Goal: Task Accomplishment & Management: Use online tool/utility

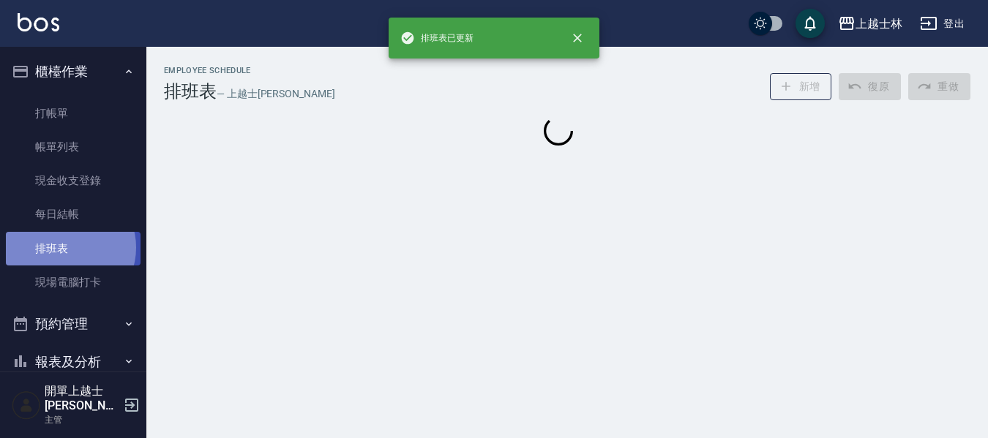
click at [68, 247] on link "排班表" at bounding box center [73, 249] width 135 height 34
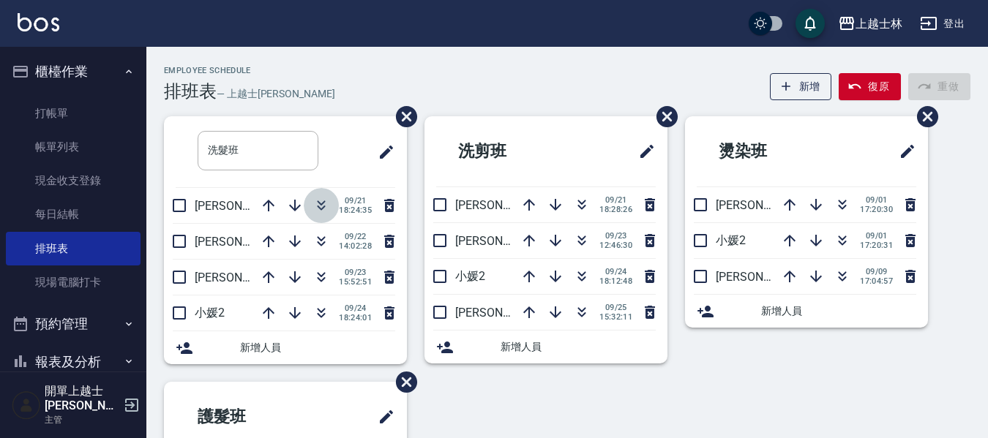
click at [319, 208] on icon "button" at bounding box center [322, 208] width 8 height 5
click at [324, 209] on icon "button" at bounding box center [322, 206] width 18 height 18
drag, startPoint x: 381, startPoint y: 73, endPoint x: 384, endPoint y: 64, distance: 10.0
click at [382, 70] on div "Employee Schedule 排班表 — 上越士[PERSON_NAME] 復原 重做" at bounding box center [567, 84] width 807 height 36
click at [585, 240] on icon "button" at bounding box center [582, 241] width 18 height 18
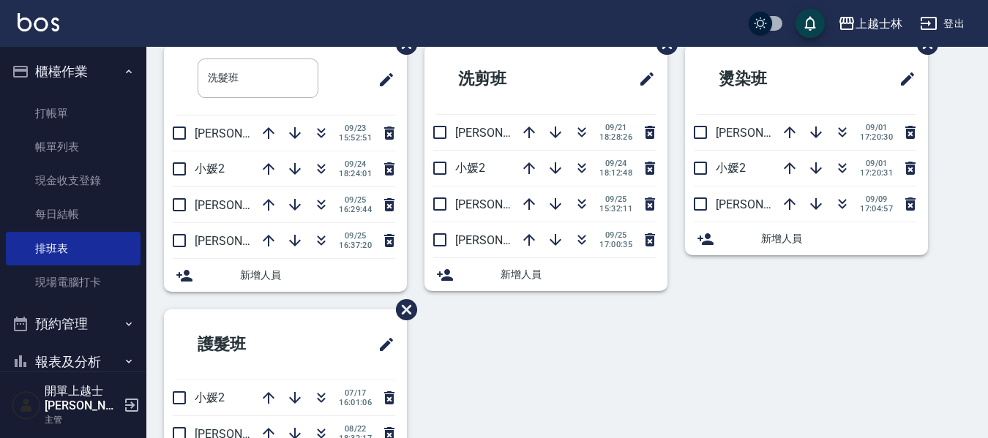
scroll to position [73, 0]
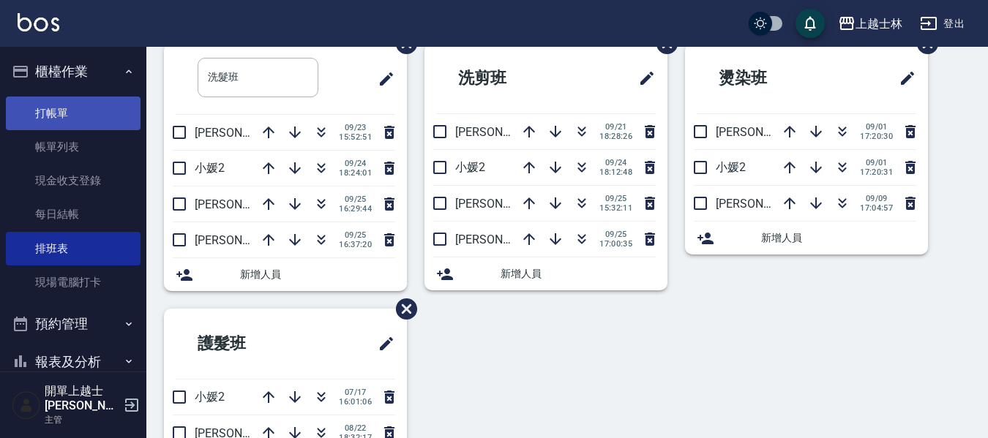
click at [105, 102] on link "打帳單" at bounding box center [73, 114] width 135 height 34
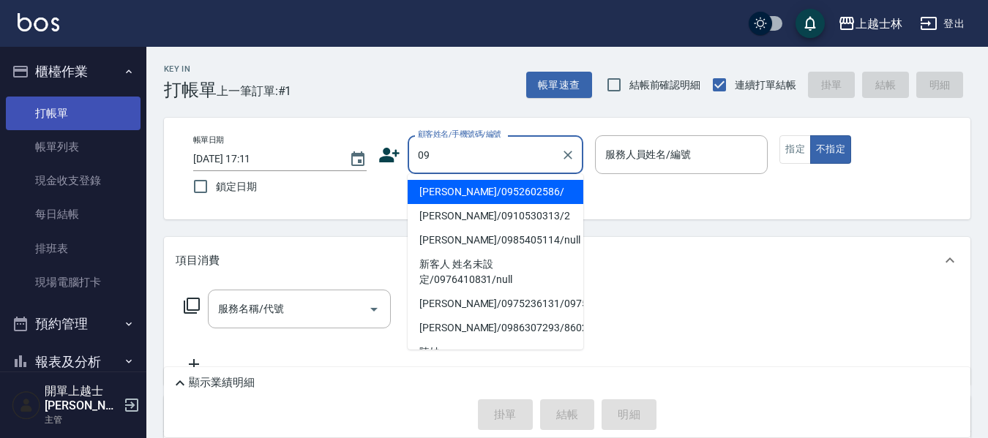
type input "[PERSON_NAME]/0952602586/"
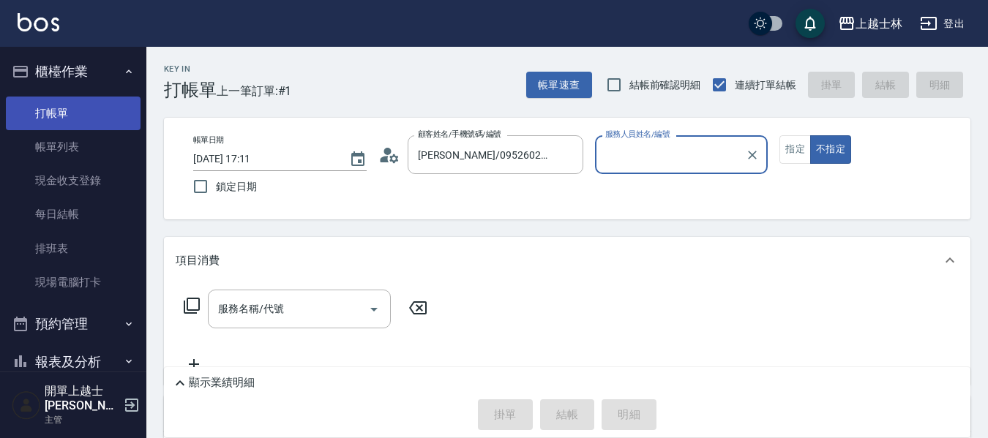
type input "[PERSON_NAME]-12"
click at [810, 135] on button "不指定" at bounding box center [830, 149] width 41 height 29
type button "false"
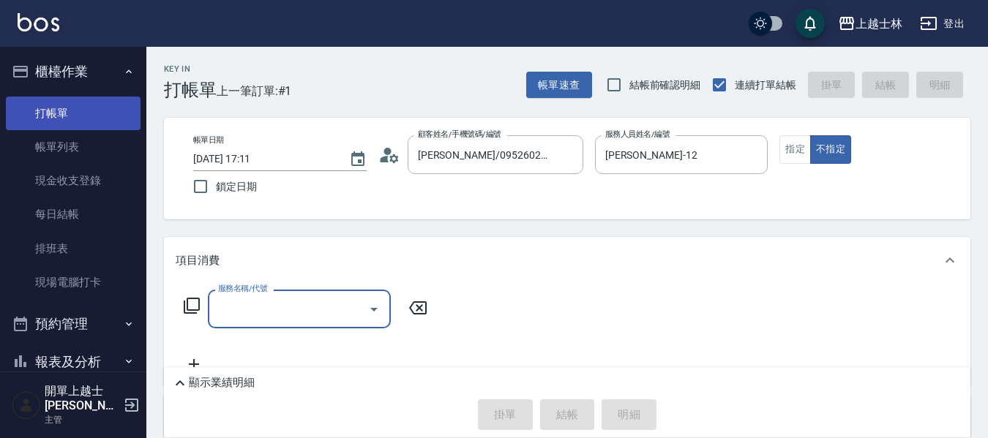
type input "2"
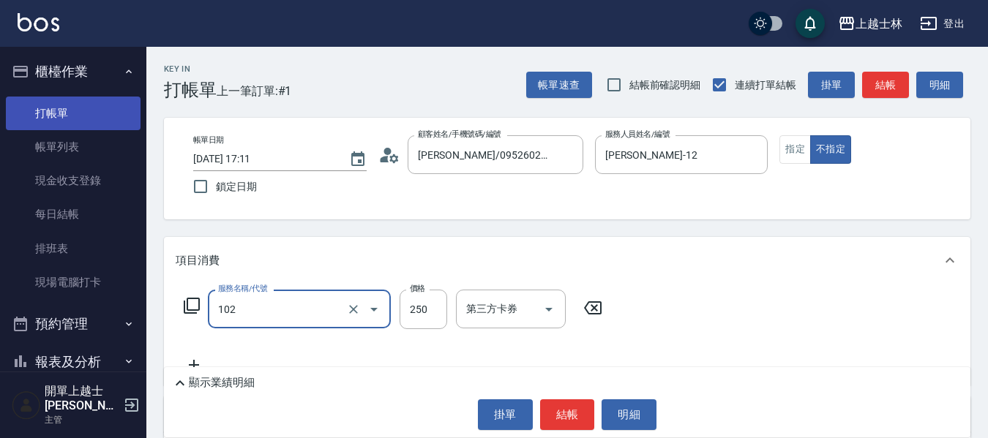
type input "精油洗髮(102)"
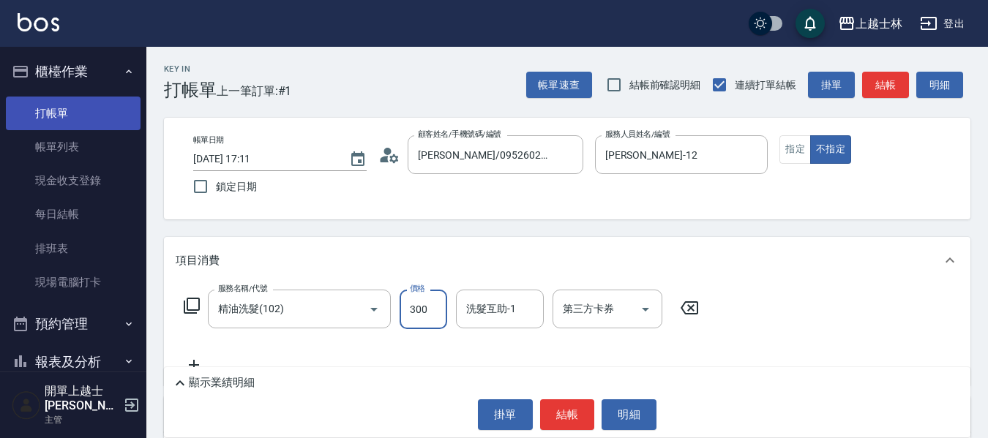
type input "300"
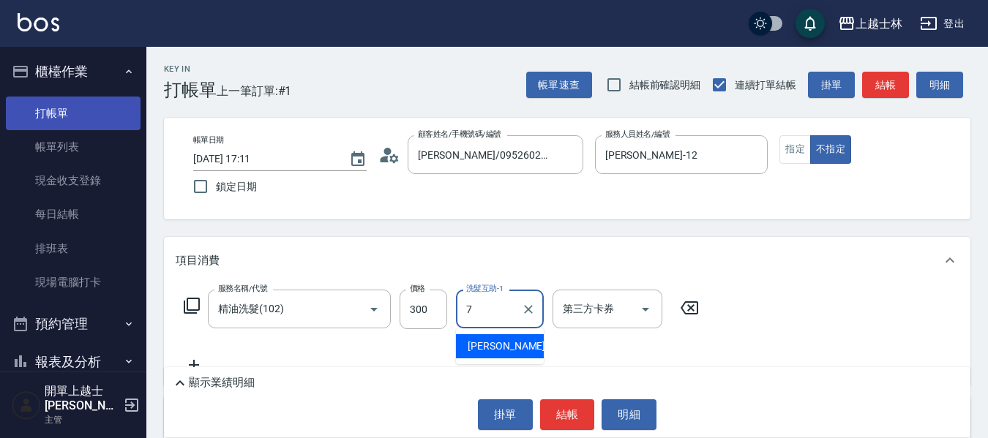
type input "[PERSON_NAME]-7"
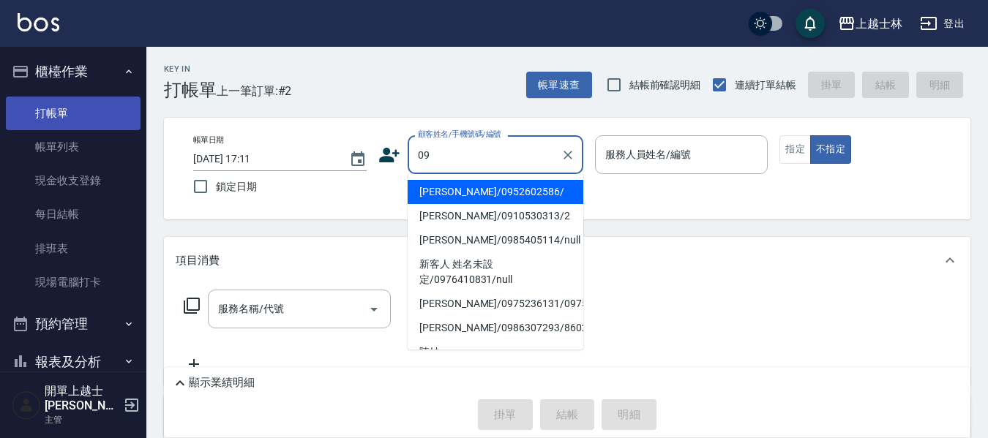
type input "[PERSON_NAME]/0952602586/"
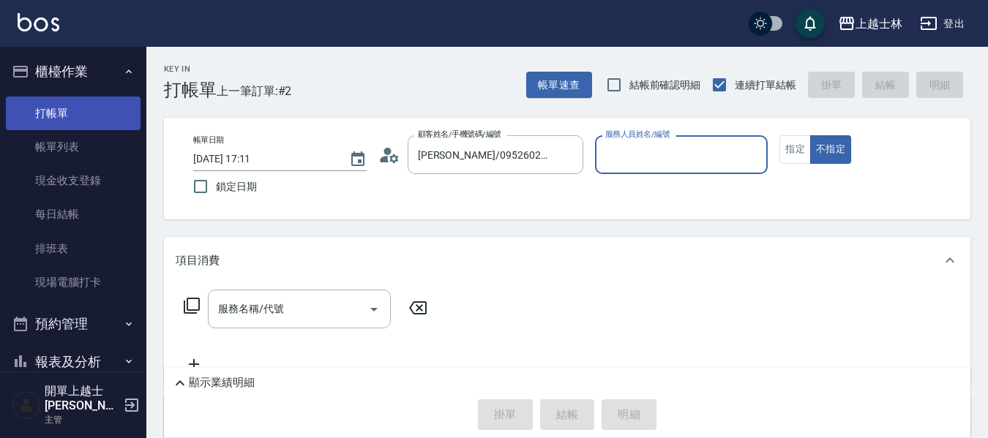
type input "[PERSON_NAME]-12"
click at [810, 135] on button "不指定" at bounding box center [830, 149] width 41 height 29
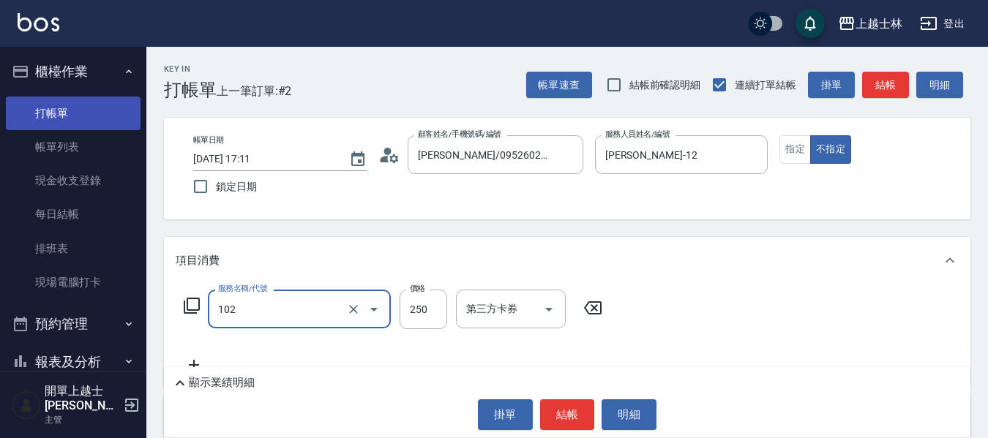
type input "精油洗髮(102)"
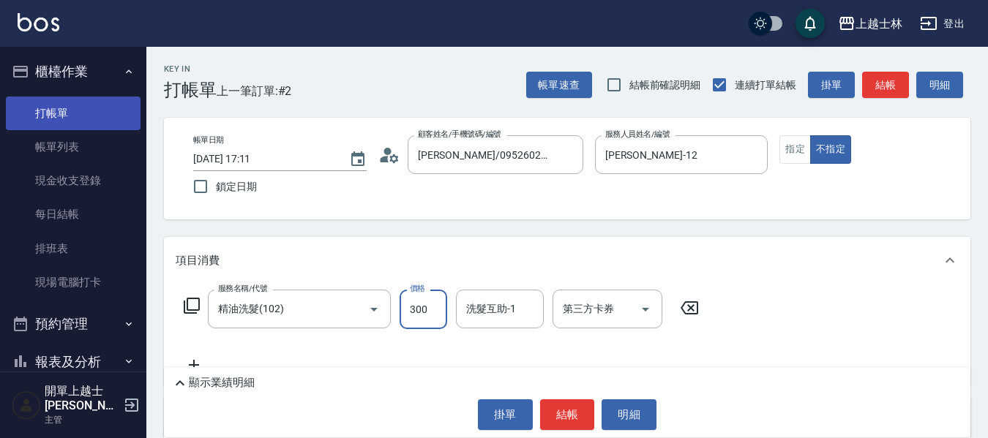
type input "300"
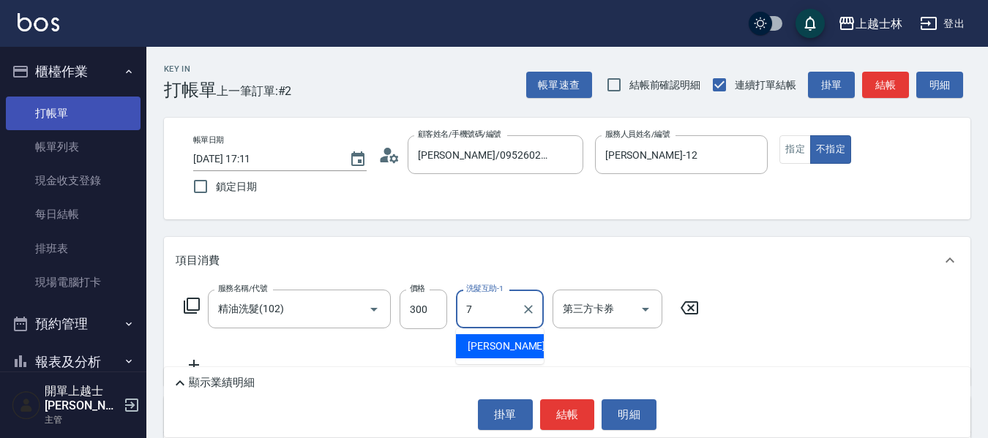
type input "[PERSON_NAME]-7"
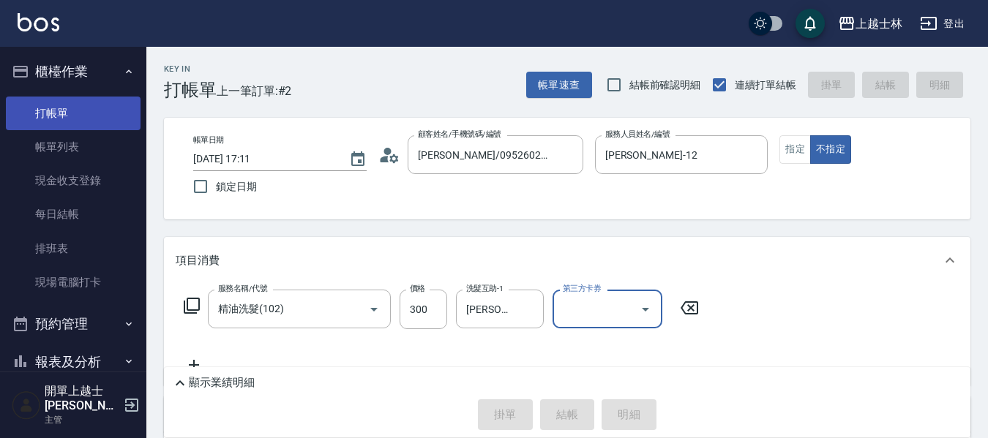
type input "[DATE] 17:21"
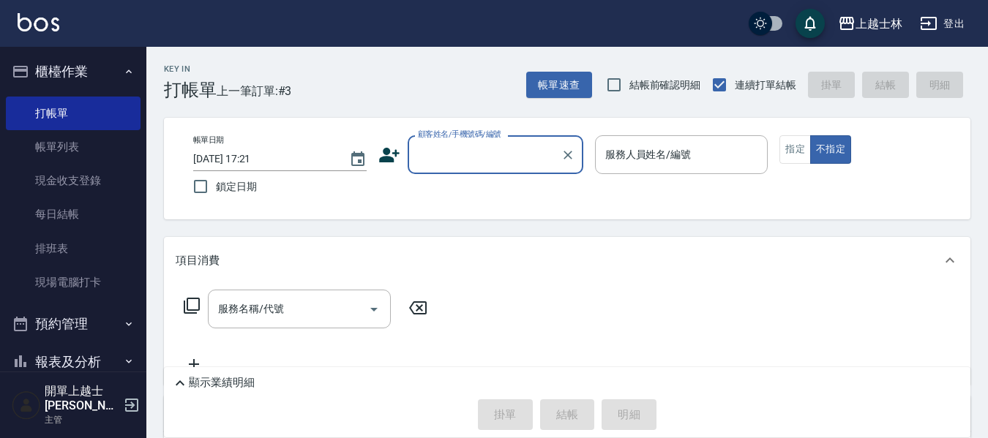
drag, startPoint x: 81, startPoint y: 105, endPoint x: 56, endPoint y: 80, distance: 35.7
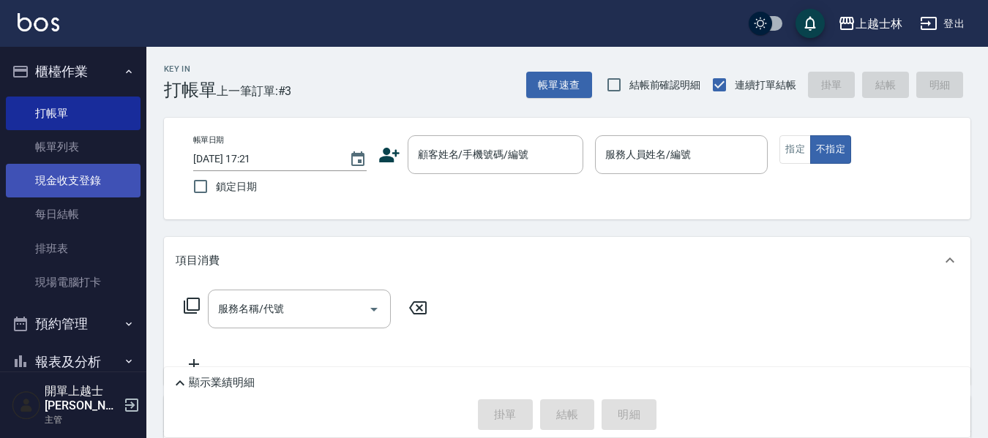
drag, startPoint x: 56, startPoint y: 80, endPoint x: 21, endPoint y: 179, distance: 104.6
click at [23, 179] on link "現金收支登錄" at bounding box center [73, 181] width 135 height 34
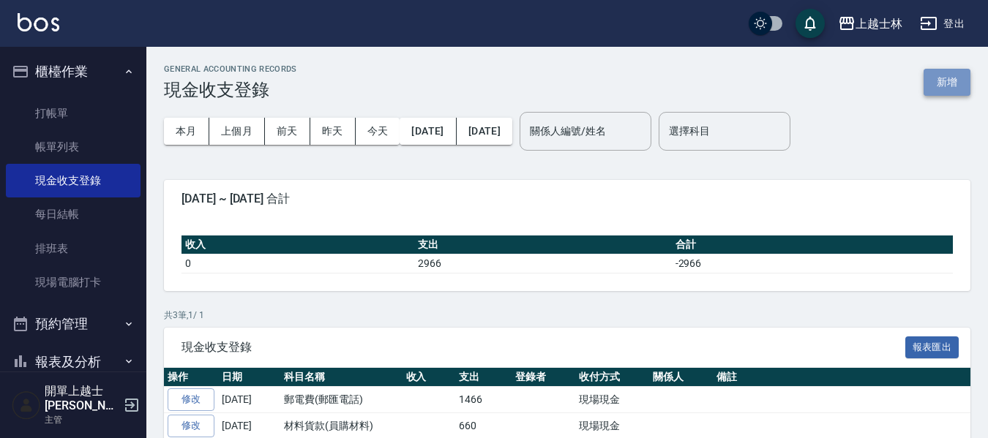
click at [948, 82] on button "新增" at bounding box center [947, 82] width 47 height 27
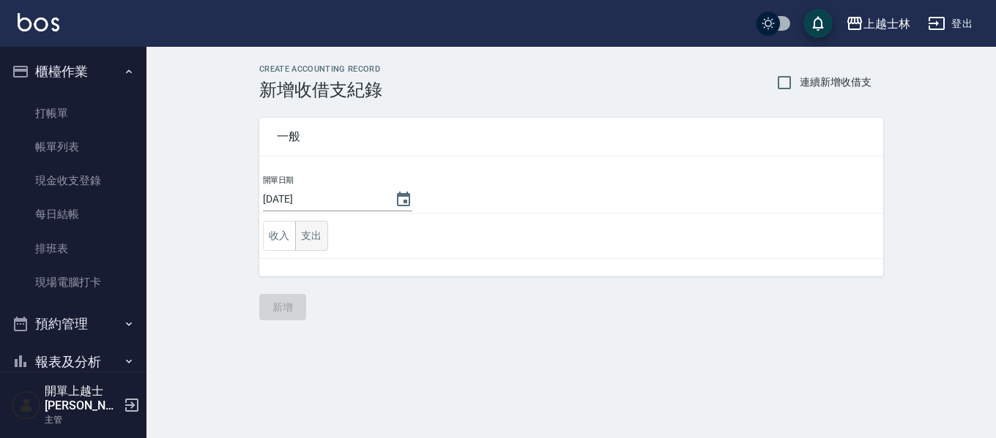
click at [314, 239] on button "支出" at bounding box center [311, 236] width 33 height 30
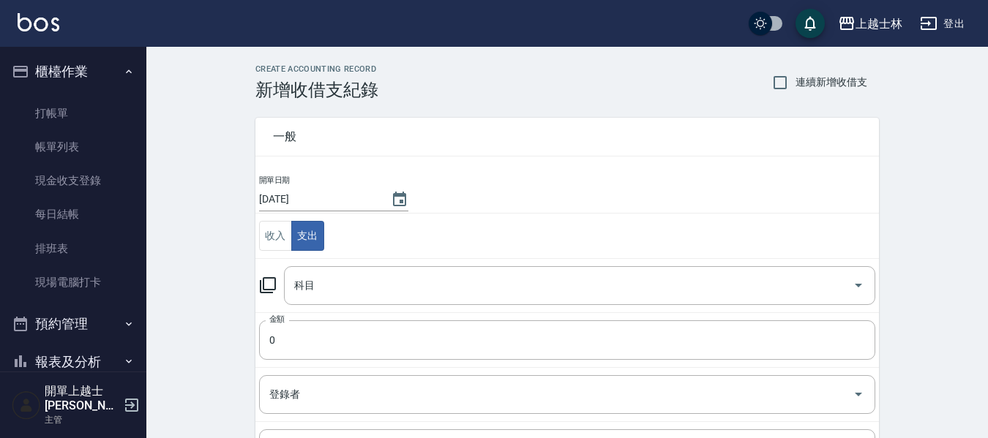
click at [272, 291] on icon at bounding box center [268, 285] width 16 height 16
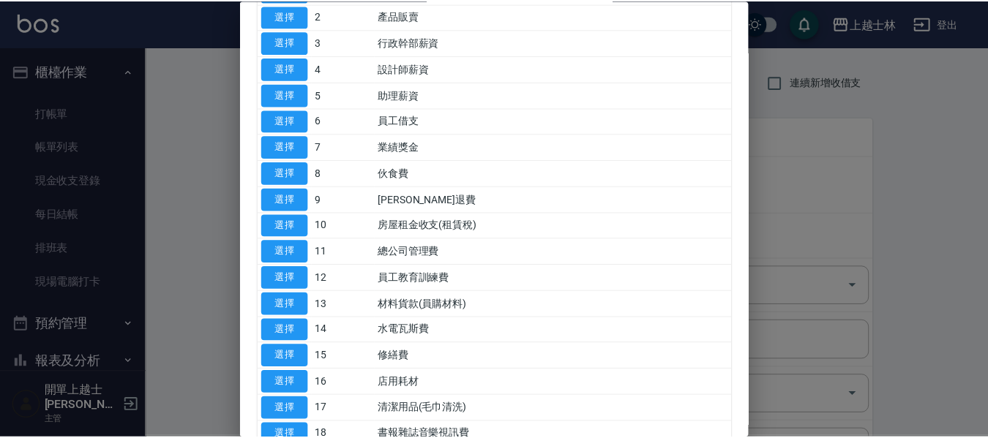
scroll to position [146, 0]
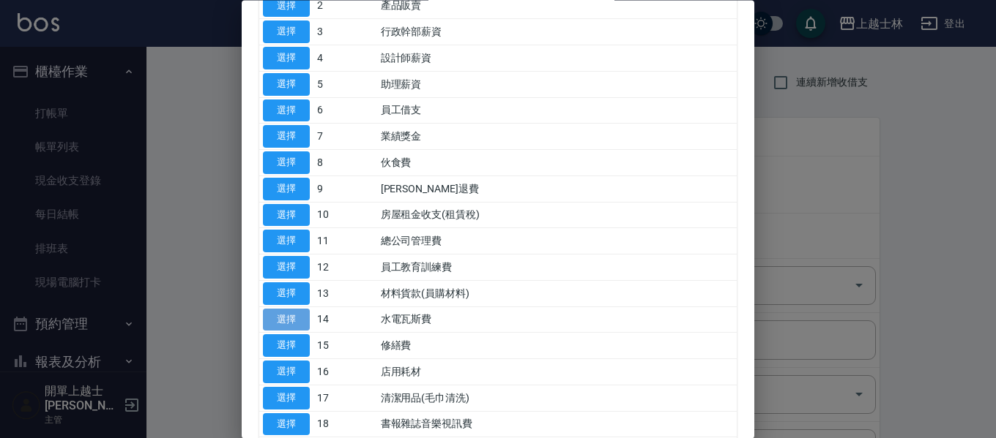
click at [299, 316] on button "選擇" at bounding box center [286, 320] width 47 height 23
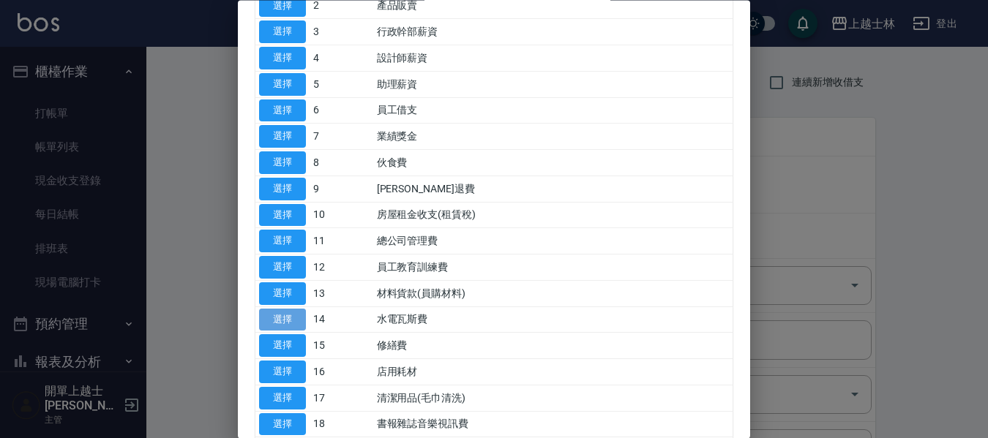
type input "14 水電瓦斯費"
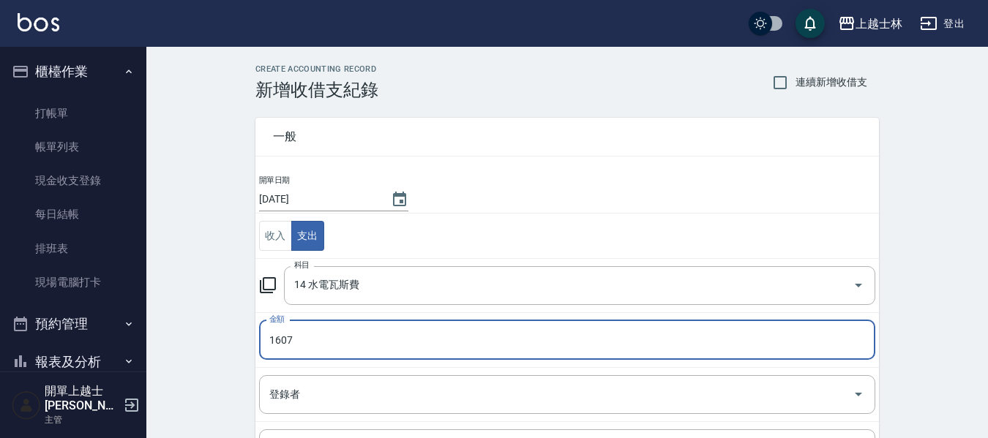
type input "1607"
click at [739, 129] on div "一般" at bounding box center [567, 137] width 624 height 38
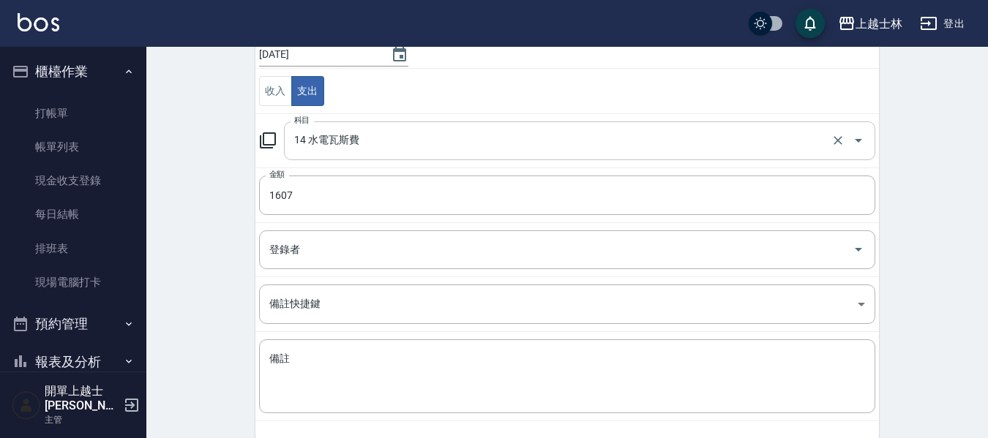
scroll to position [208, 0]
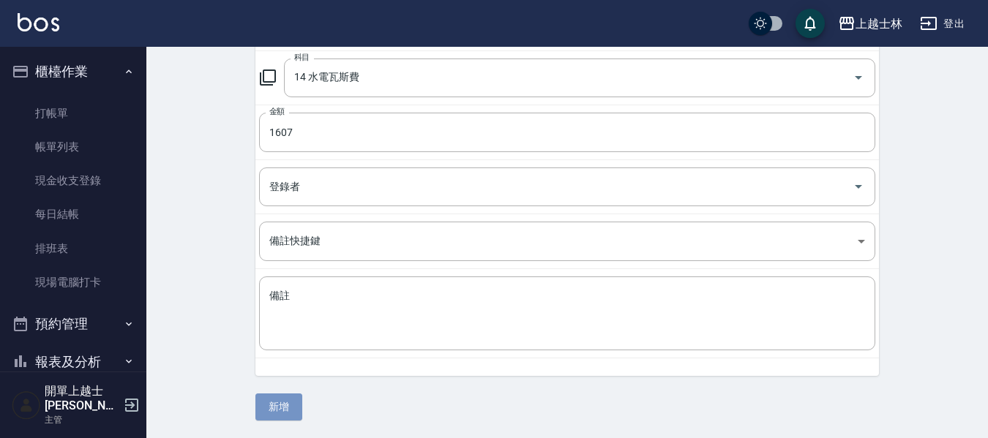
click at [285, 399] on button "新增" at bounding box center [278, 407] width 47 height 27
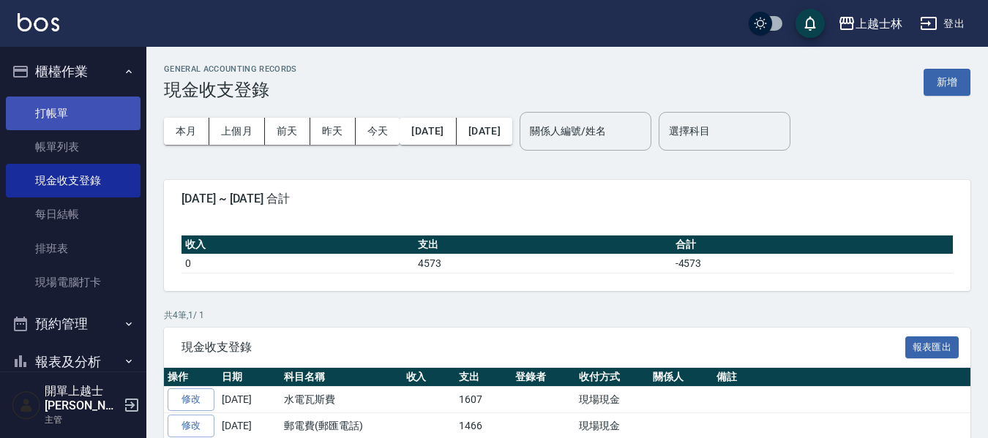
click at [61, 113] on link "打帳單" at bounding box center [73, 114] width 135 height 34
